Goal: Task Accomplishment & Management: Complete application form

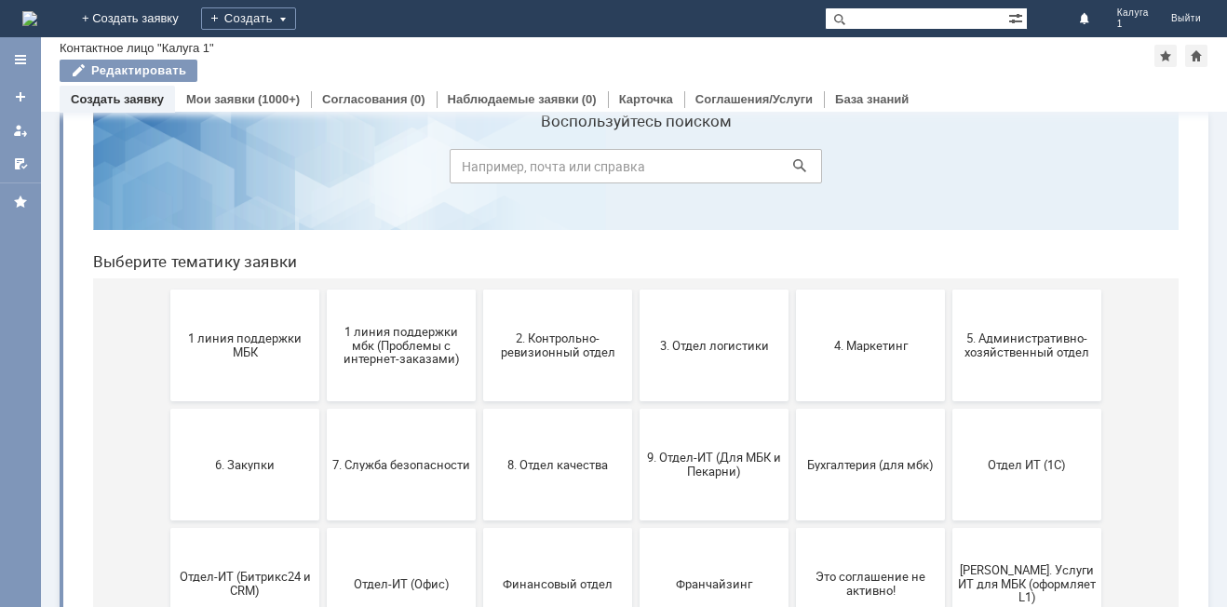
scroll to position [93, 0]
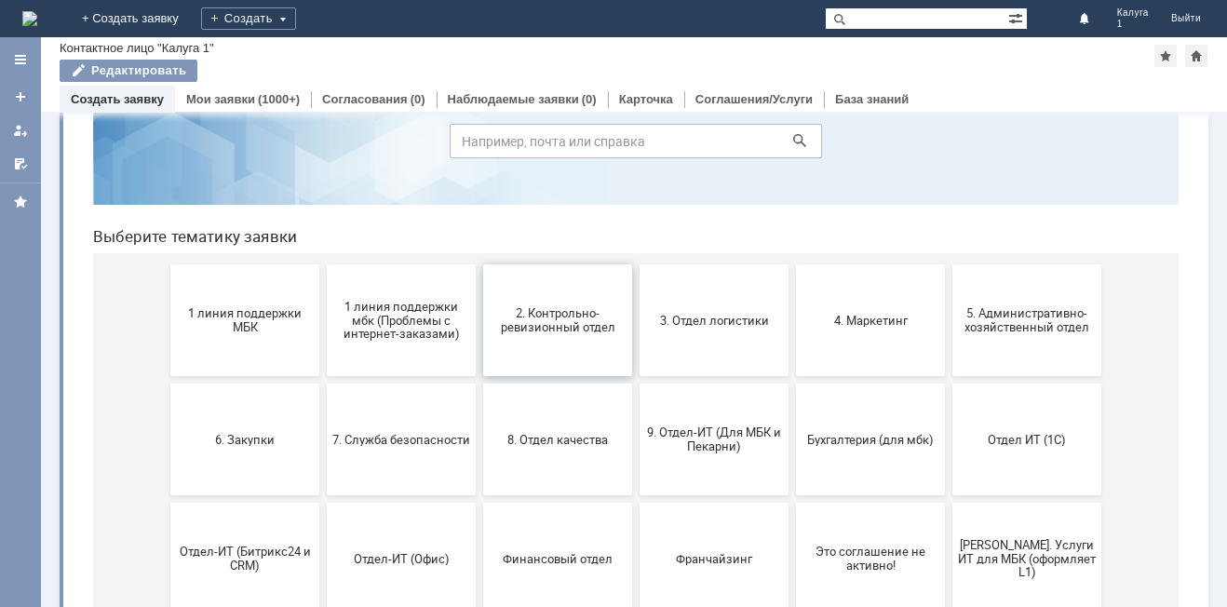
click at [549, 332] on span "2. Контрольно-ревизионный отдел" at bounding box center [558, 320] width 138 height 28
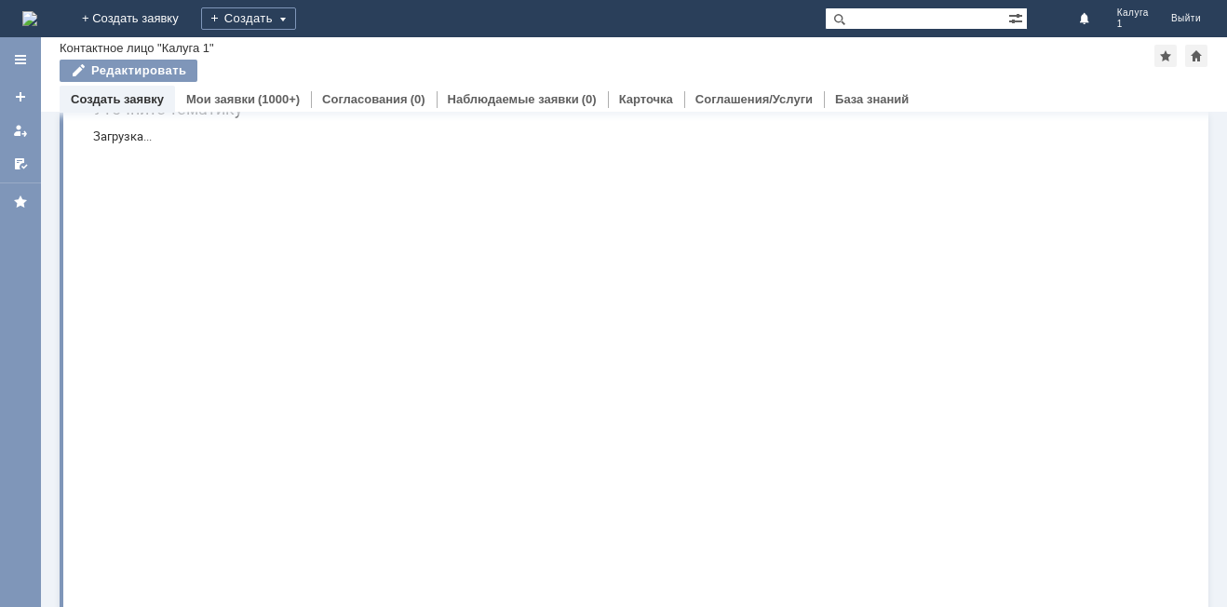
scroll to position [0, 0]
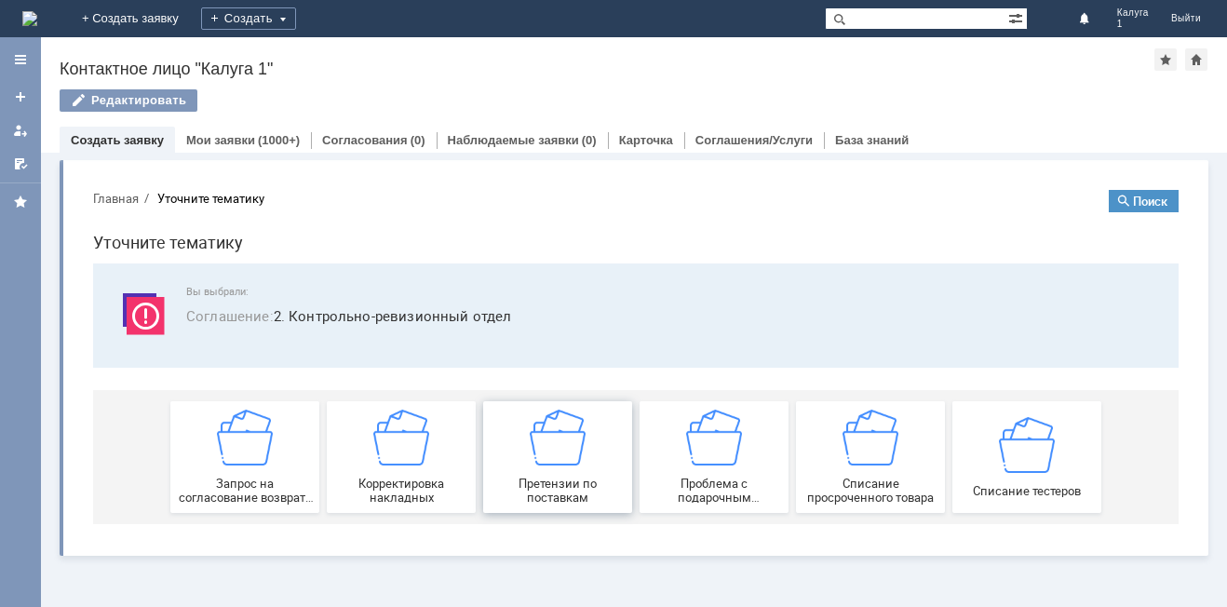
click at [564, 460] on img at bounding box center [558, 438] width 56 height 56
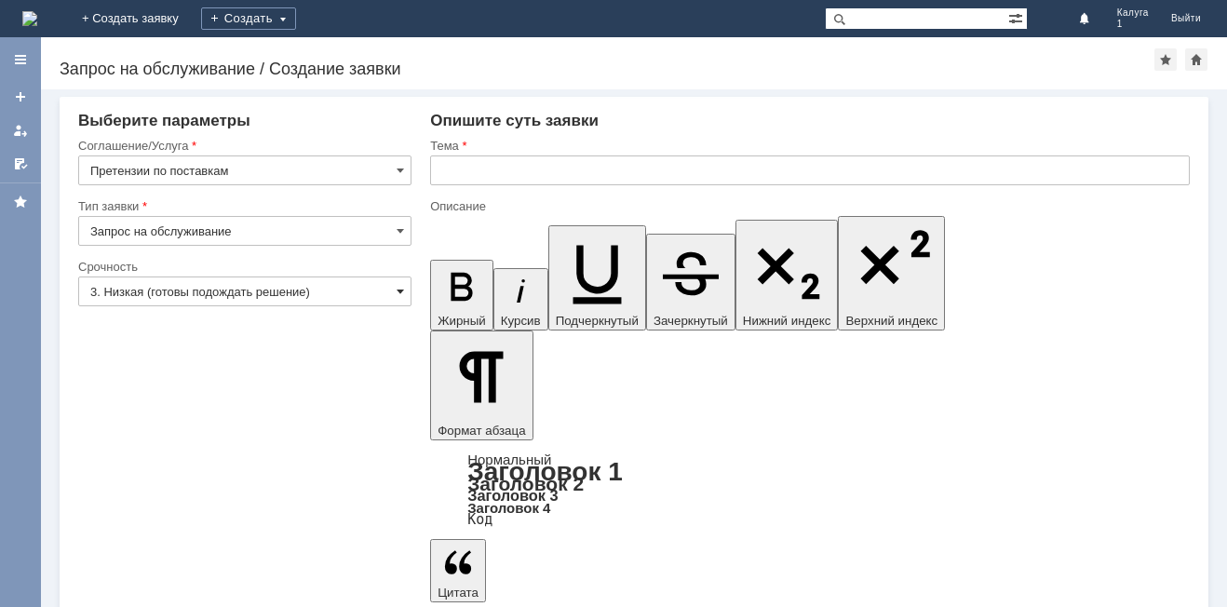
click at [398, 291] on span at bounding box center [400, 291] width 7 height 15
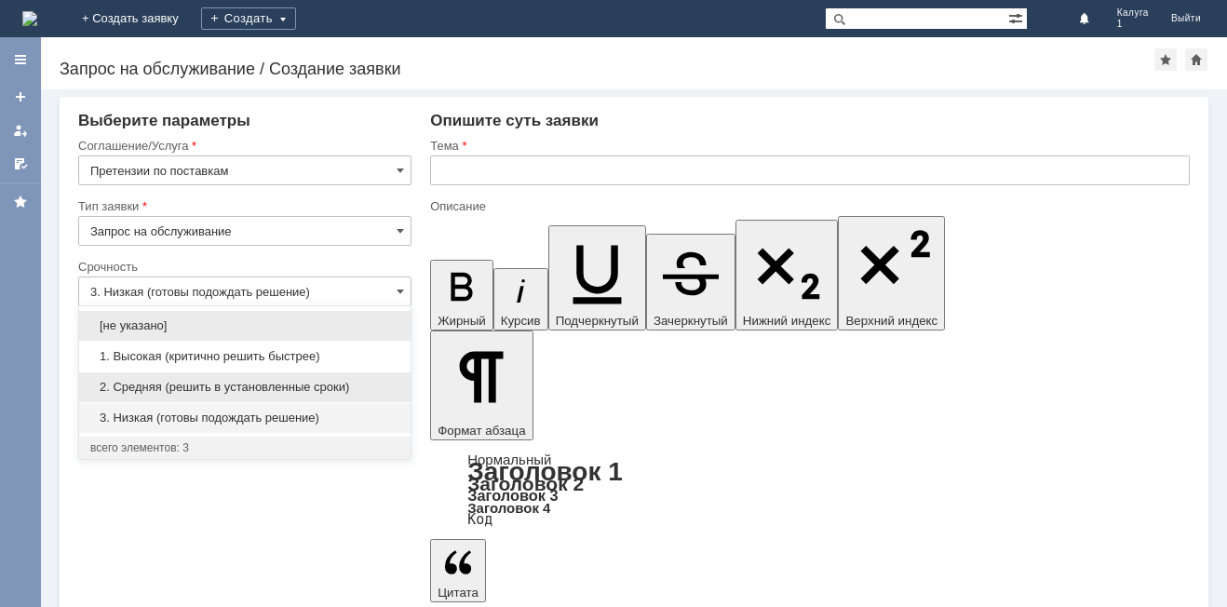
click at [347, 383] on span "2. Средняя (решить в установленные сроки)" at bounding box center [244, 387] width 309 height 15
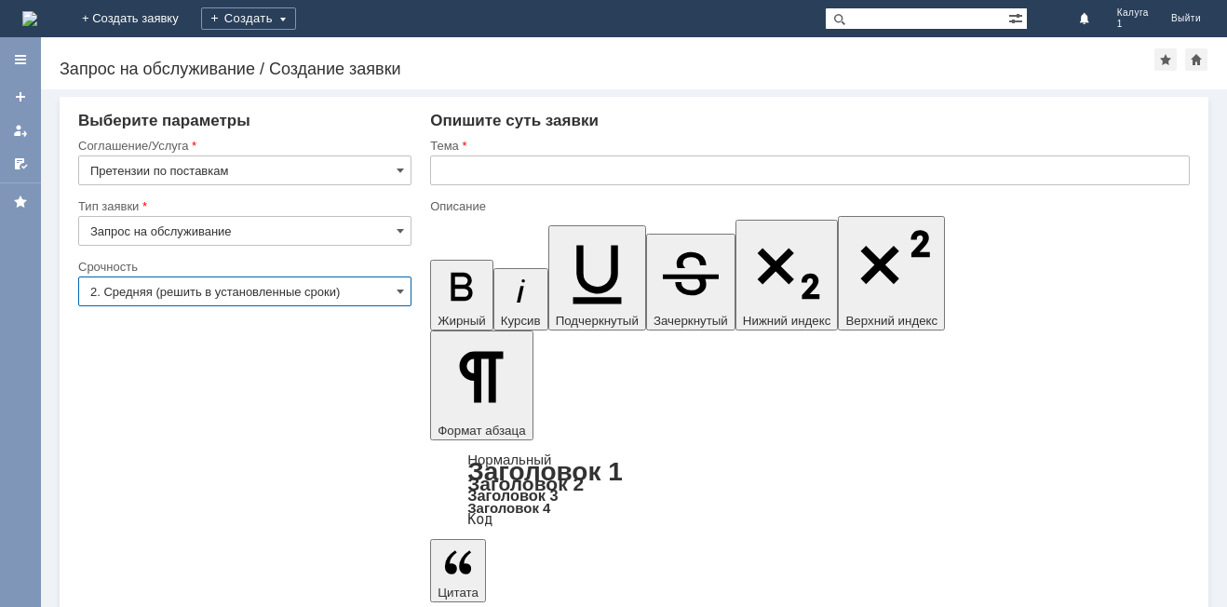
type input "2. Средняя (решить в установленные сроки)"
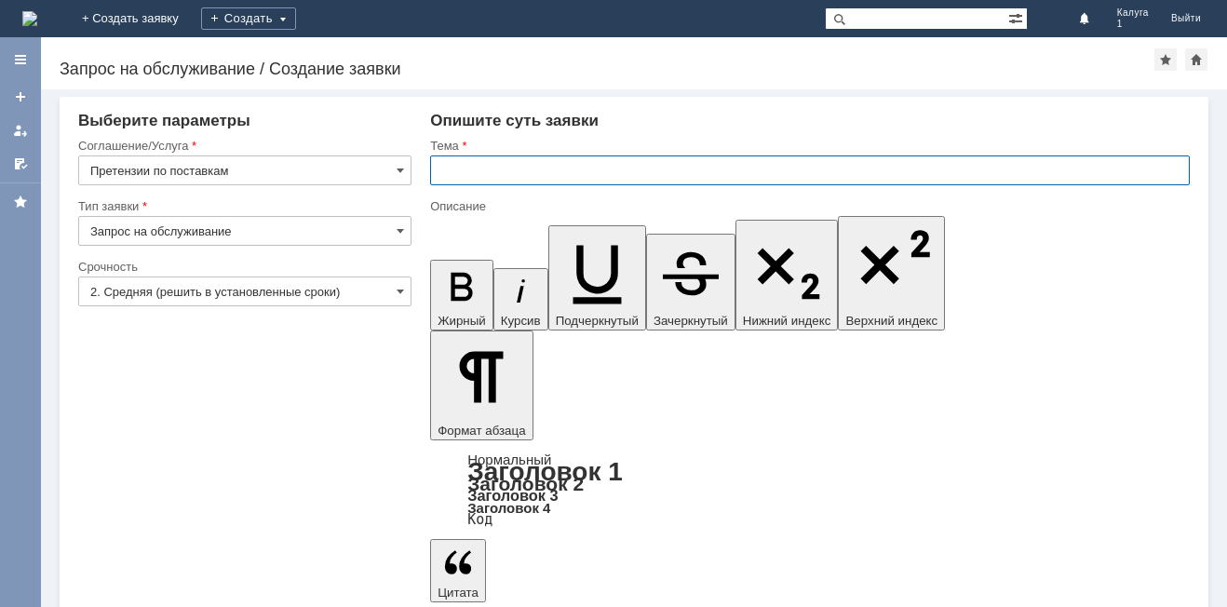
click at [510, 173] on input "text" at bounding box center [810, 171] width 760 height 30
type input "Расхождение"
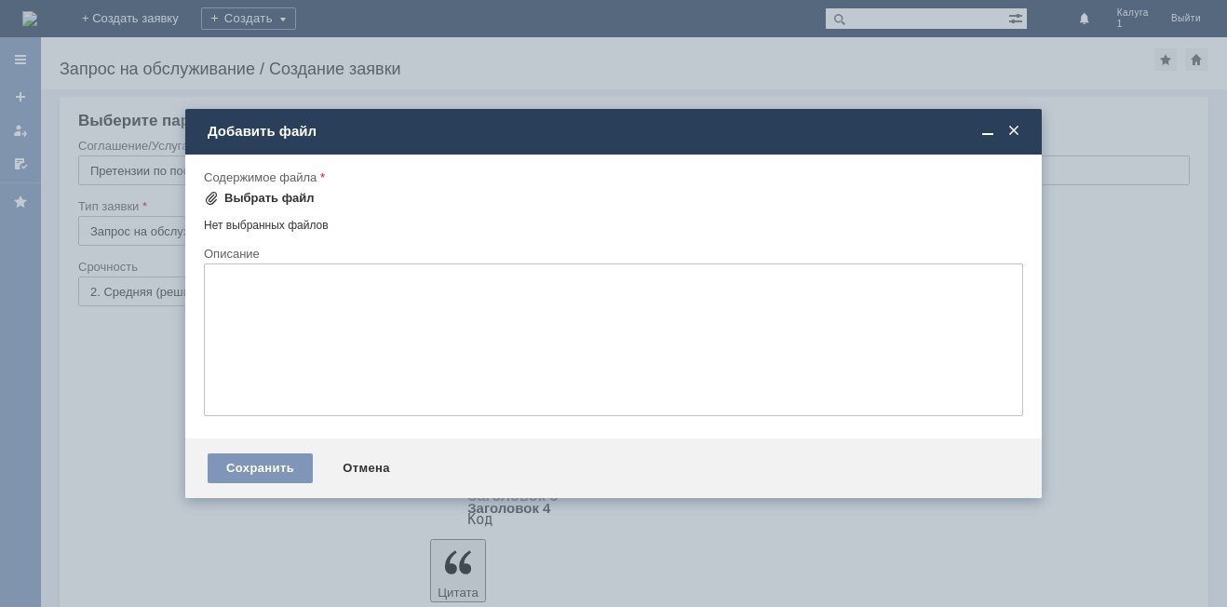
click at [290, 196] on div "Выбрать файл" at bounding box center [269, 198] width 90 height 15
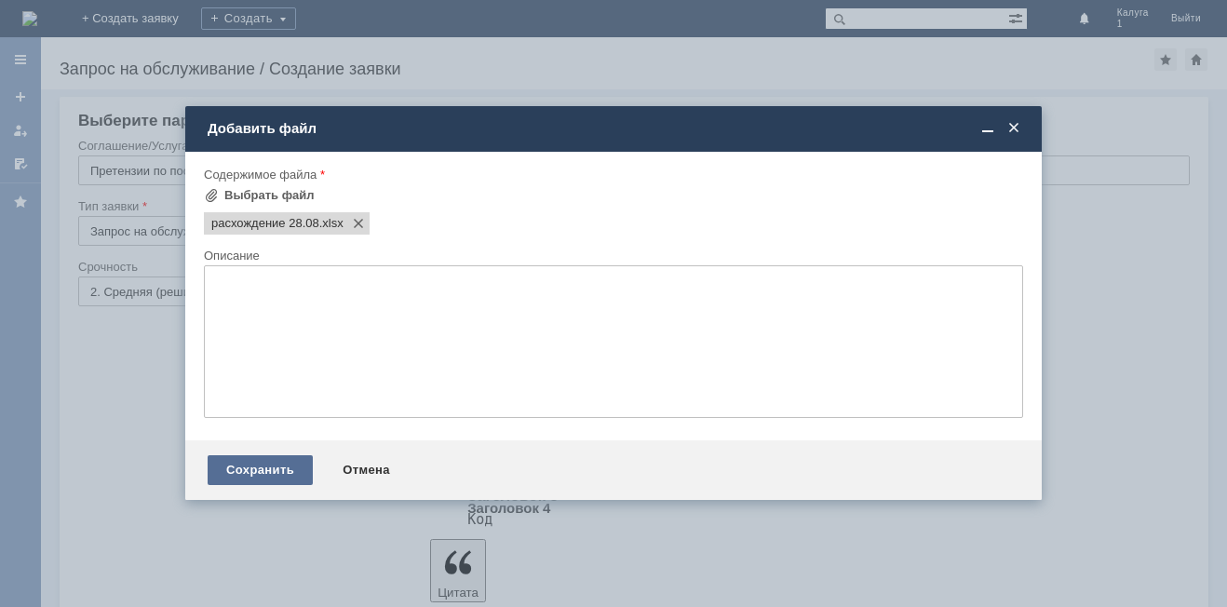
click at [271, 471] on div "Сохранить" at bounding box center [260, 470] width 105 height 30
